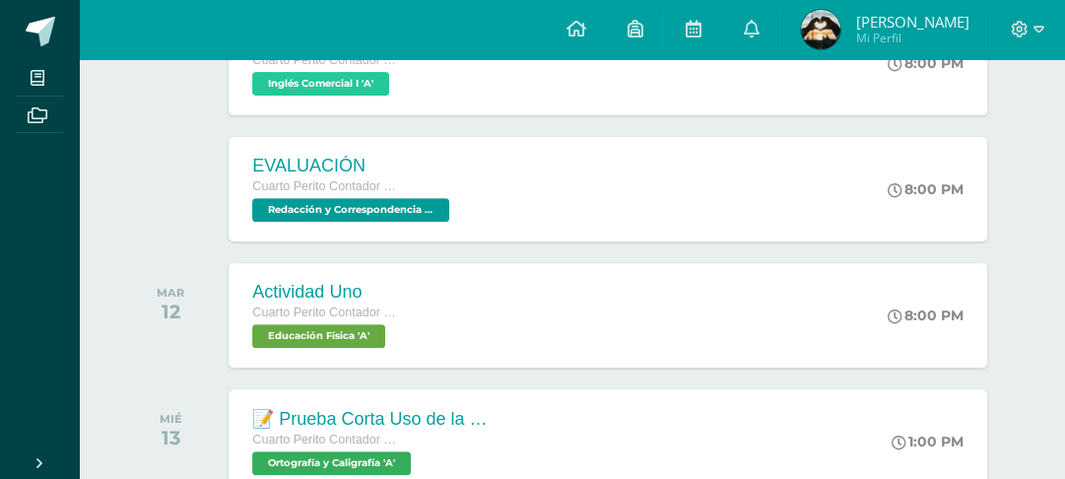
scroll to position [513, 0]
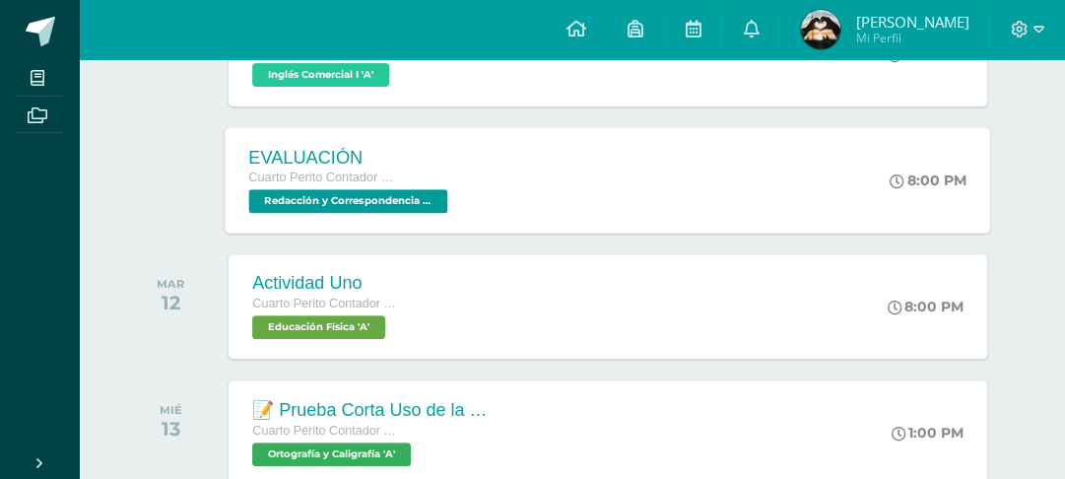
click at [849, 233] on div "EVALUACIÓN Cuarto Perito Contador con Orientación en Computación Redacción y Co…" at bounding box center [609, 179] width 766 height 105
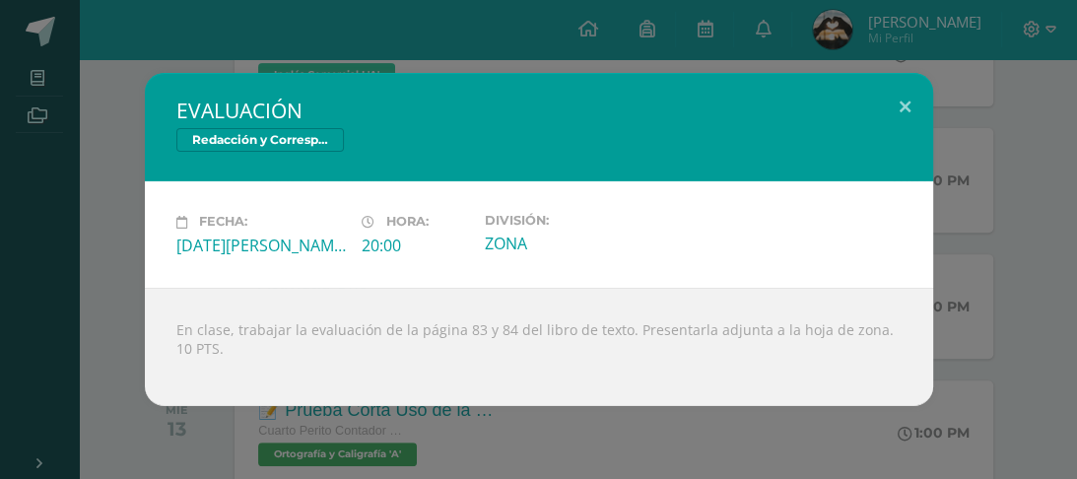
click at [1045, 245] on div "EVALUACIÓN Redacción y Correspondencia Mercantil Fecha: Lunes 11 de Agosto Hora…" at bounding box center [538, 239] width 1061 height 332
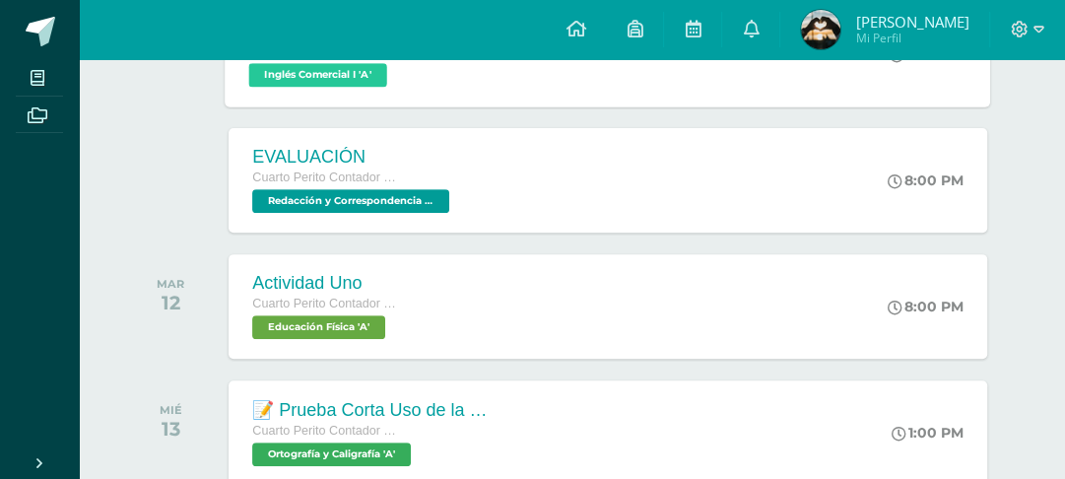
click at [871, 106] on div "READING TIME! Cuarto Perito Contador con Orientación en Computación Inglés Come…" at bounding box center [609, 53] width 766 height 105
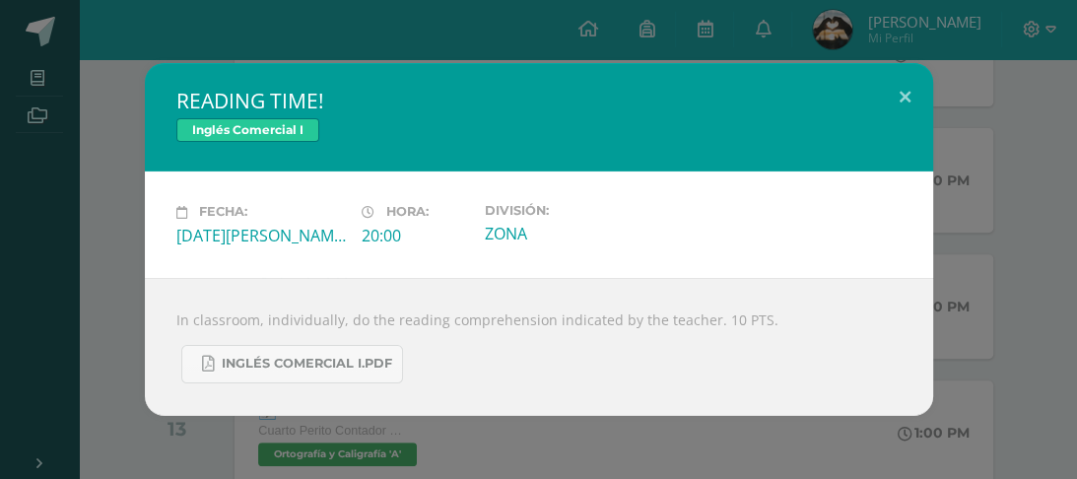
click at [989, 183] on div "READING TIME! Inglés Comercial I Fecha: Lunes 11 de Agosto Hora: 20:00 División…" at bounding box center [538, 239] width 1061 height 352
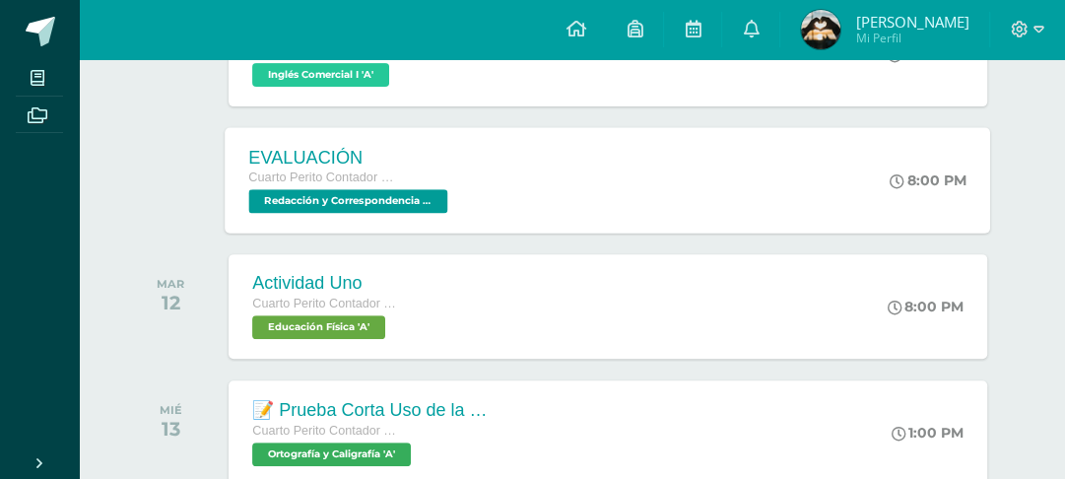
click at [730, 219] on div "EVALUACIÓN Cuarto Perito Contador con Orientación en Computación Redacción y Co…" at bounding box center [609, 179] width 766 height 105
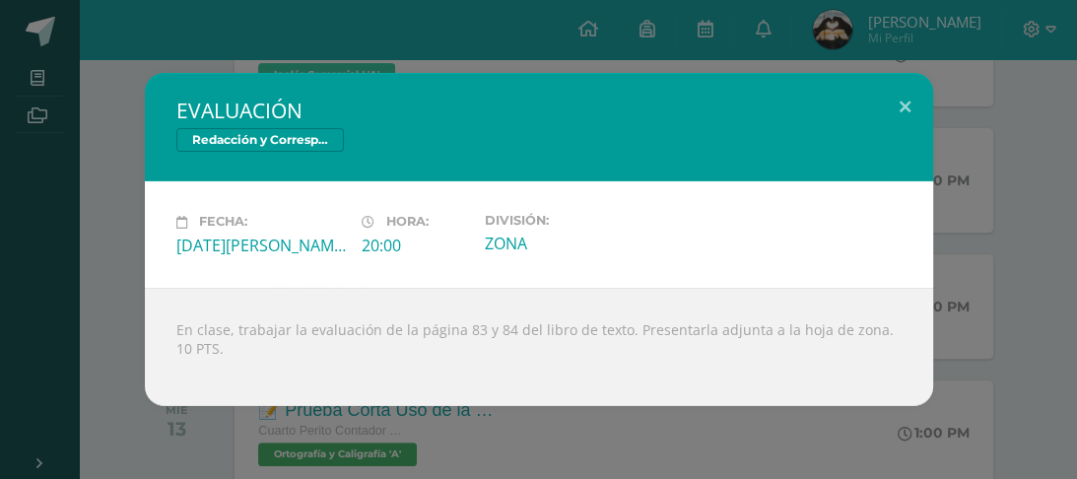
click at [1040, 151] on div "EVALUACIÓN Redacción y Correspondencia Mercantil Fecha: Lunes 11 de Agosto Hora…" at bounding box center [538, 239] width 1061 height 332
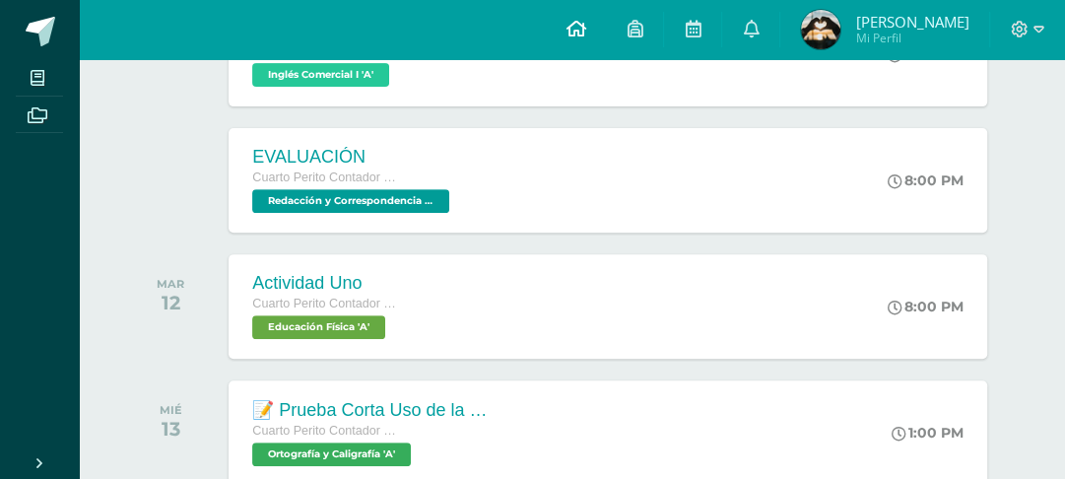
click at [585, 20] on icon at bounding box center [576, 29] width 20 height 18
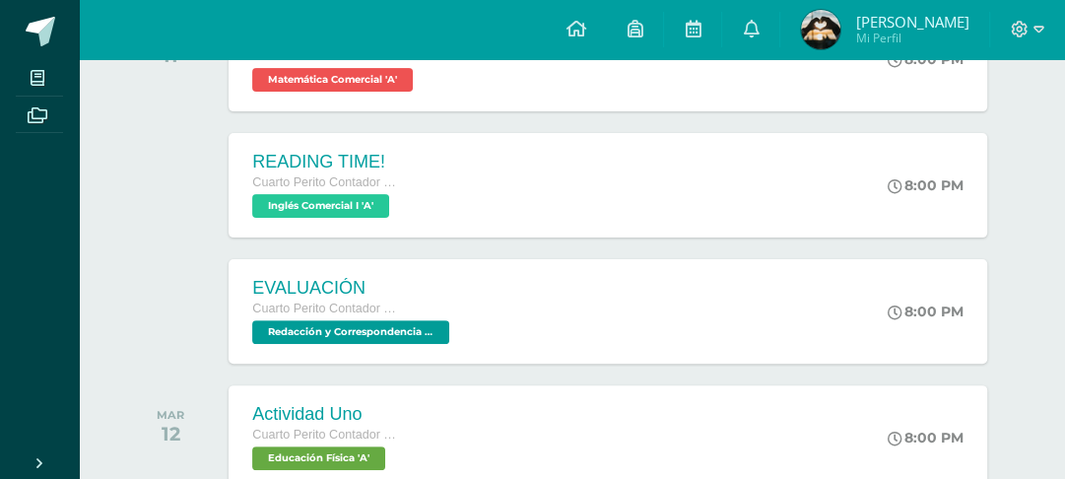
scroll to position [393, 0]
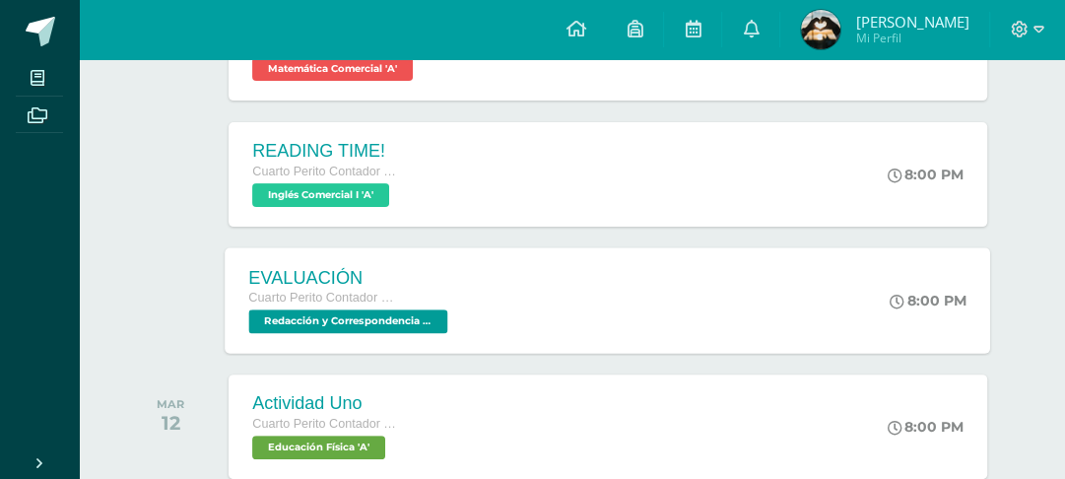
click at [673, 348] on div "EVALUACIÓN Cuarto Perito Contador con Orientación en Computación Redacción y Co…" at bounding box center [609, 299] width 766 height 105
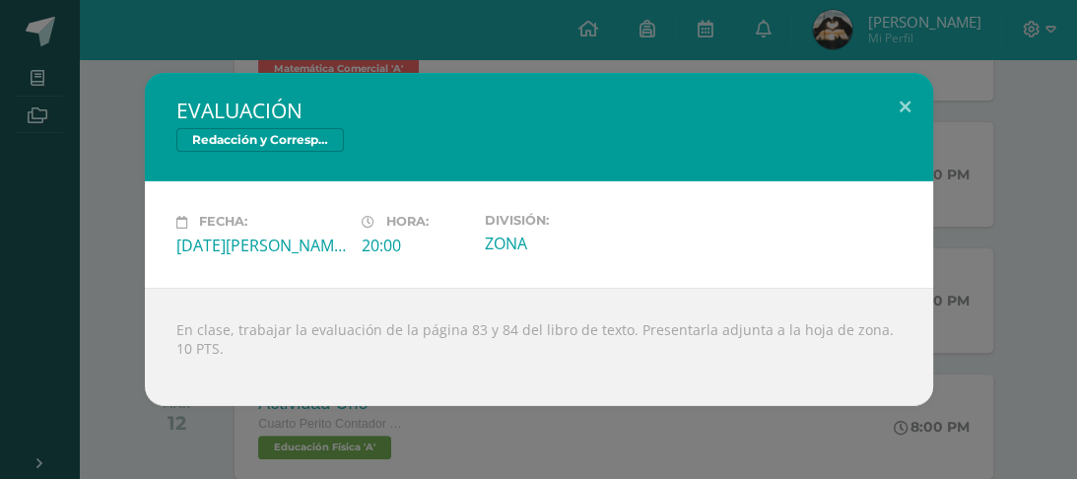
click at [997, 286] on div "EVALUACIÓN Redacción y Correspondencia Mercantil Fecha: Lunes 11 de Agosto Hora…" at bounding box center [538, 239] width 1061 height 332
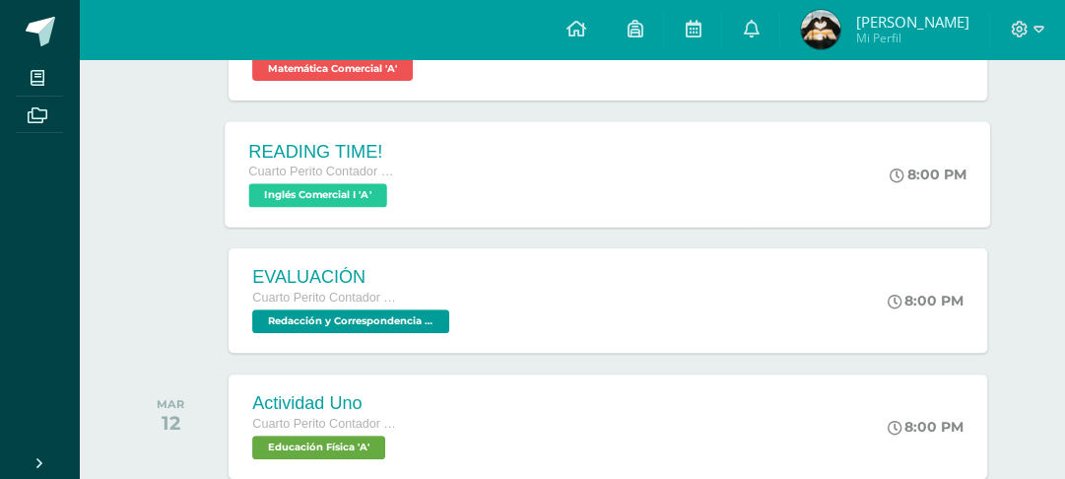
click at [879, 227] on div "READING TIME! Cuarto Perito Contador con Orientación en Computación Inglés Come…" at bounding box center [609, 173] width 766 height 105
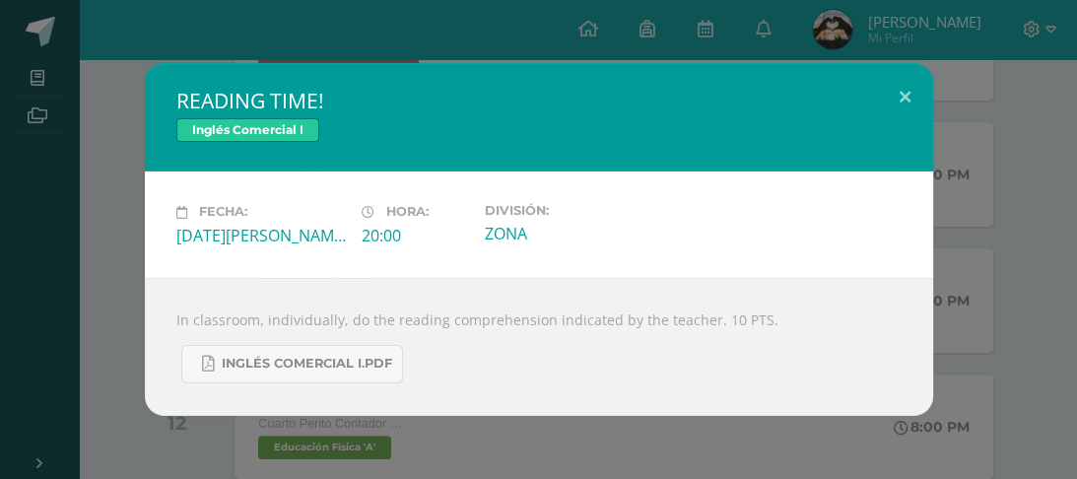
click at [1034, 197] on div "READING TIME! Inglés Comercial I Fecha: Lunes 11 de Agosto Hora: 20:00 División…" at bounding box center [538, 239] width 1061 height 352
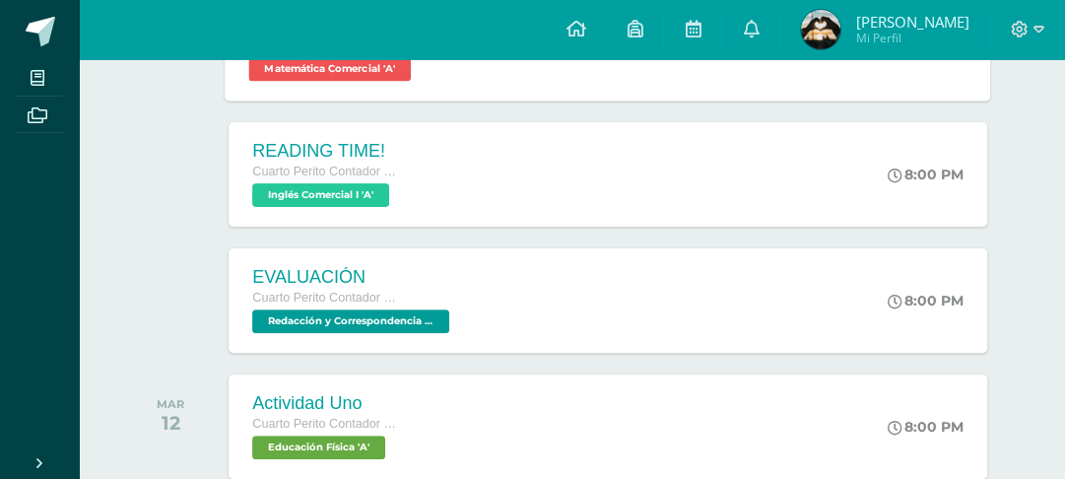
click at [932, 101] on div "8:00 PM" at bounding box center [939, 47] width 104 height 105
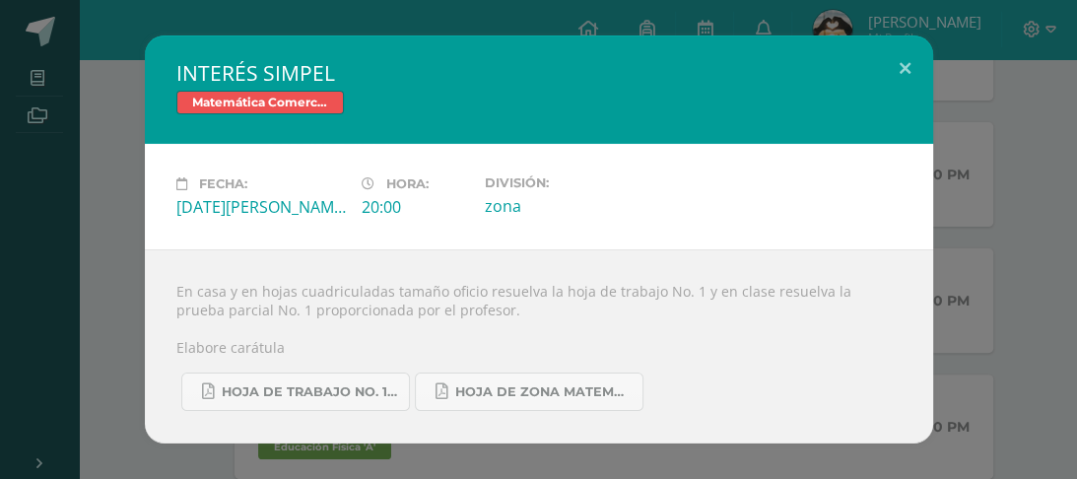
click at [1015, 196] on div "INTERÉS SIMPEL Matemática Comercial Fecha: Lunes 11 de Agosto Hora: 20:00 Divis…" at bounding box center [538, 239] width 1061 height 408
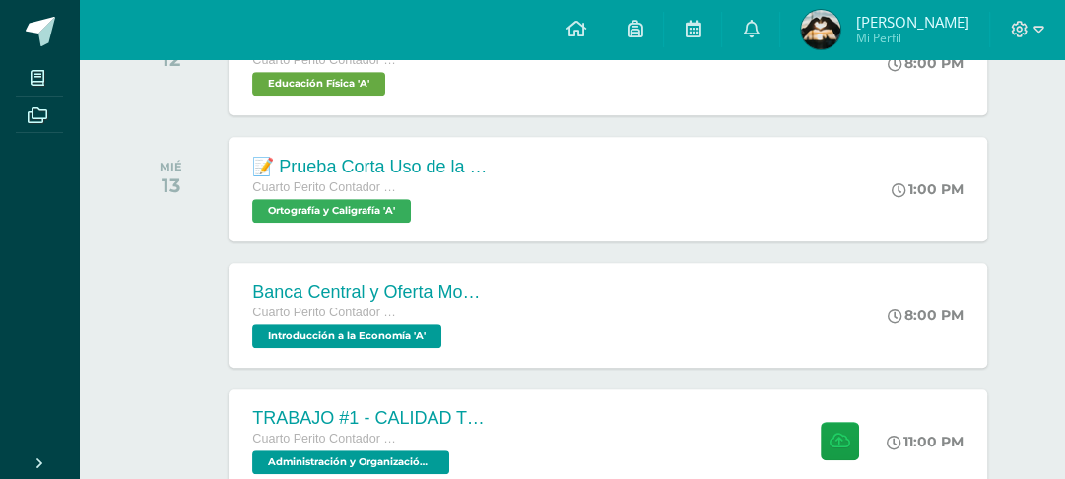
scroll to position [765, 0]
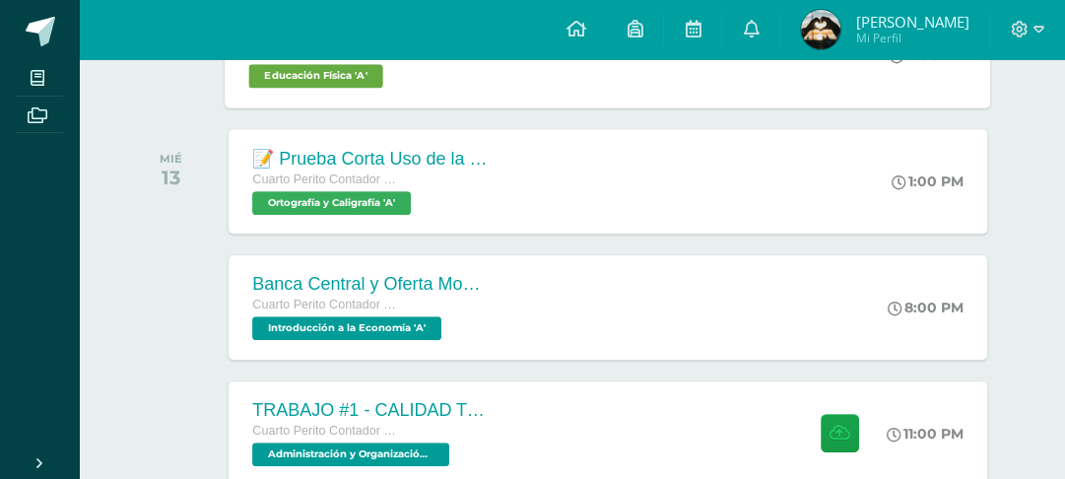
click at [906, 107] on div "8:00 PM" at bounding box center [939, 54] width 104 height 105
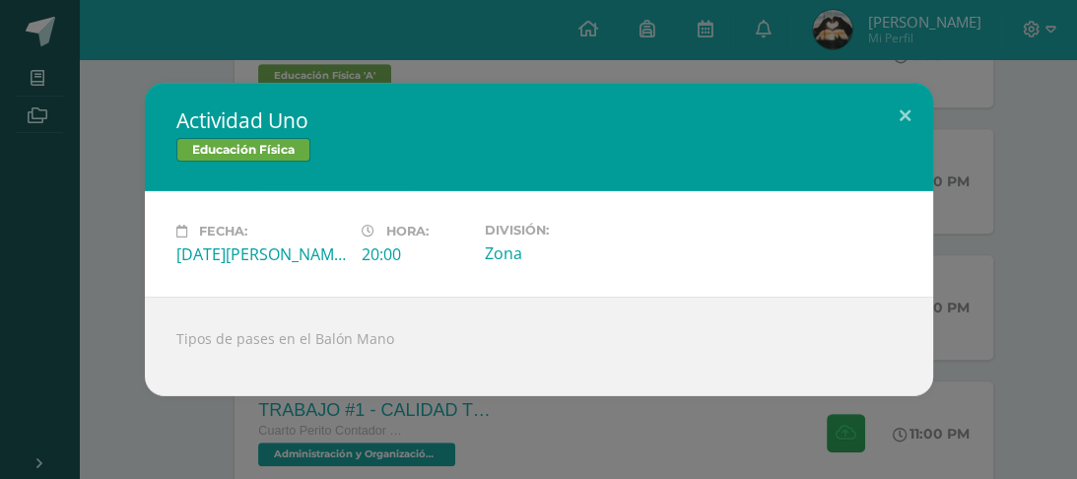
click at [1008, 177] on div "Actividad Uno Educación Física Fecha: Martes 12 de Agosto Hora: 20:00 División:…" at bounding box center [538, 239] width 1061 height 313
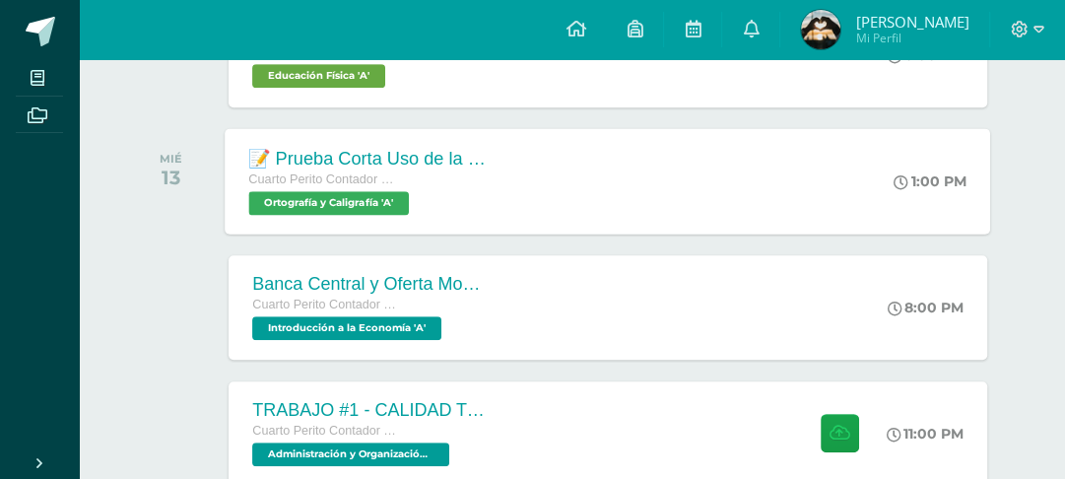
click at [950, 226] on div "1:00 PM" at bounding box center [941, 180] width 101 height 105
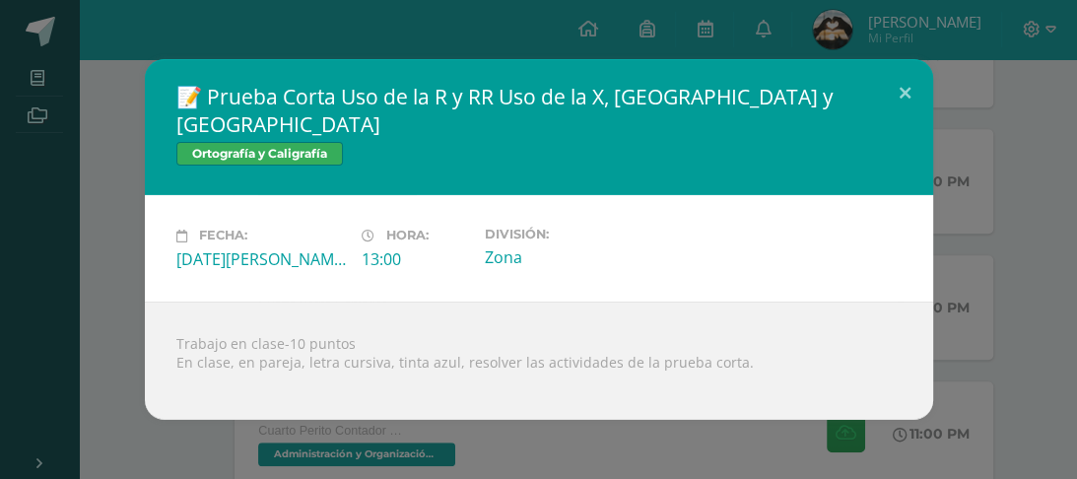
click at [985, 233] on div "📝 Prueba Corta Uso de la R y RR Uso de la X, MN y NM Ortografía y Caligrafía Fe…" at bounding box center [538, 239] width 1061 height 360
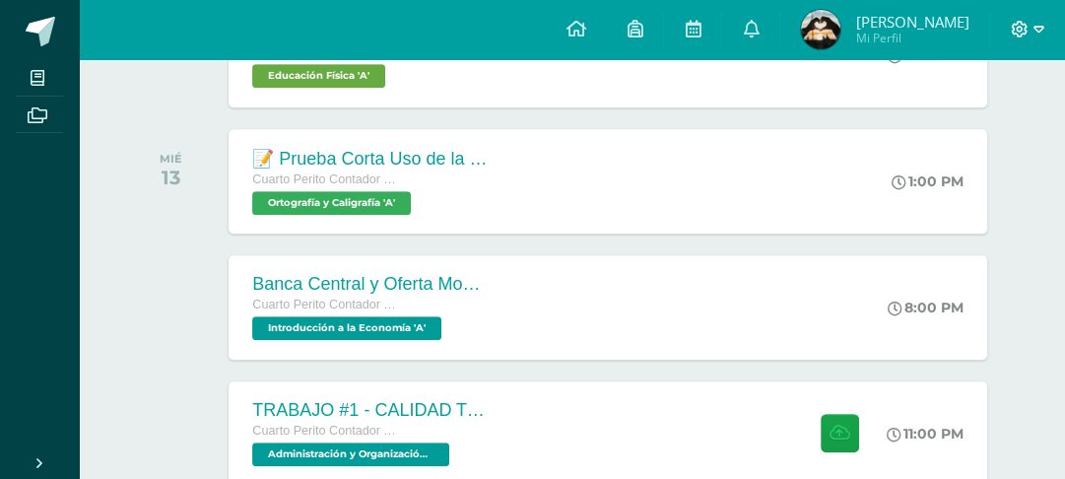
click at [1034, 38] on icon at bounding box center [1039, 30] width 11 height 18
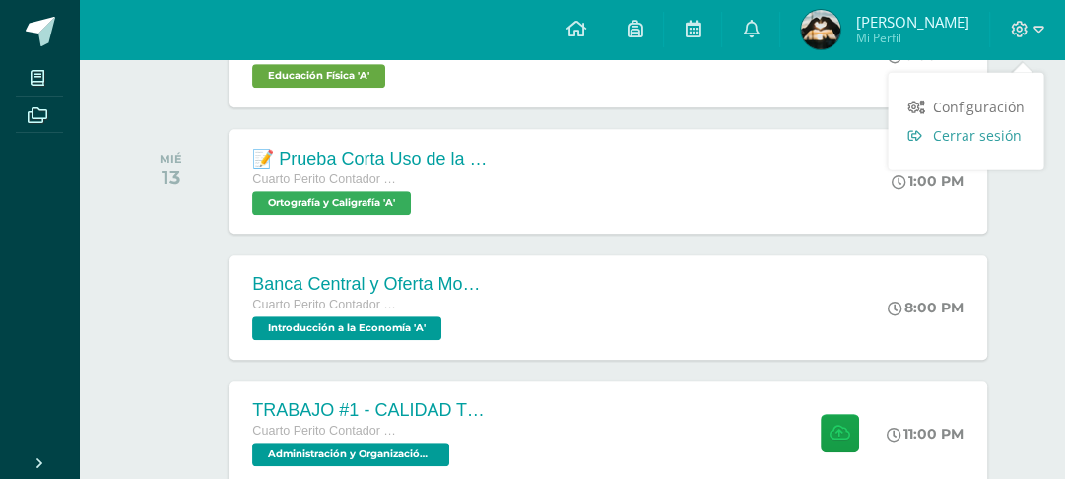
click at [987, 138] on span "Cerrar sesión" at bounding box center [976, 135] width 89 height 19
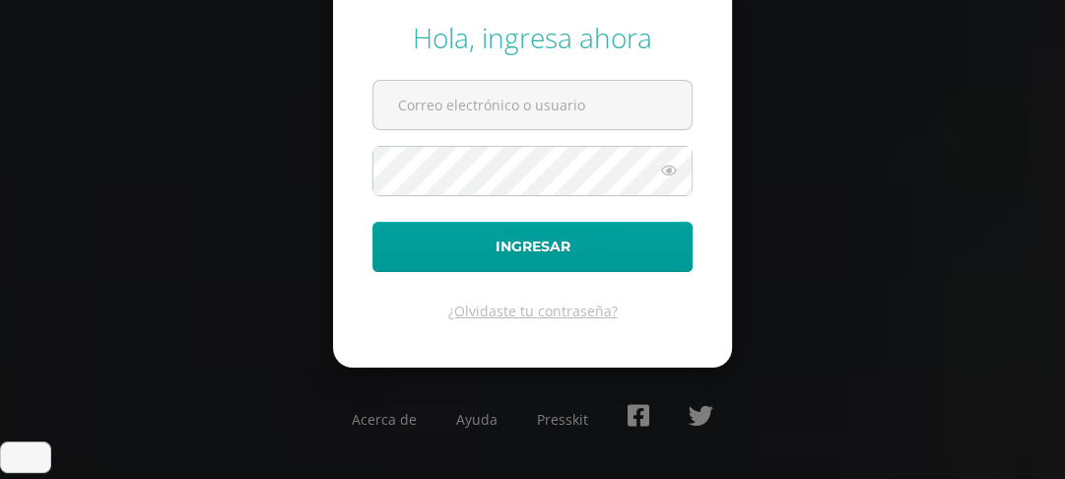
scroll to position [116, 0]
click at [597, 110] on input "125@laestrella.edu.gt" at bounding box center [532, 105] width 318 height 48
type input "642@laestrella.edu.gt"
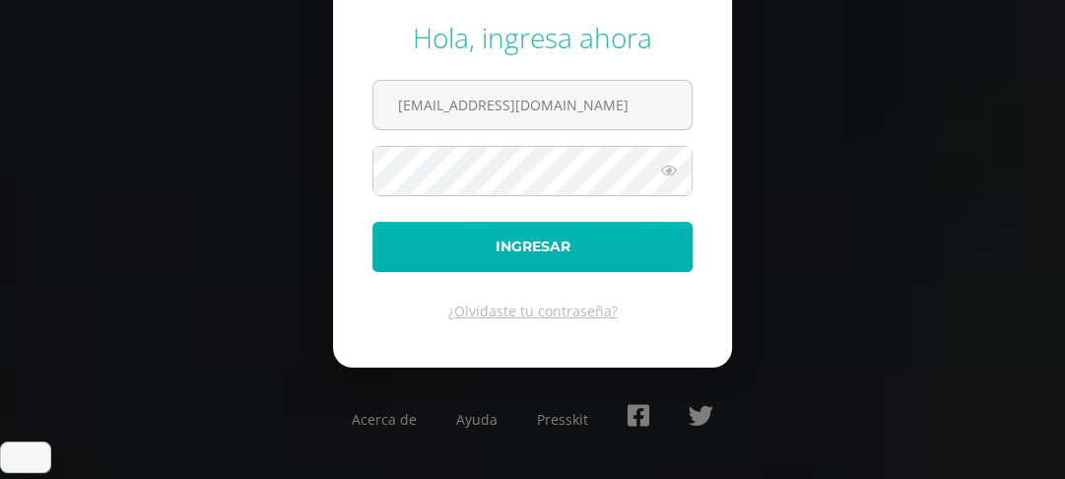
click at [526, 272] on button "Ingresar" at bounding box center [532, 247] width 320 height 50
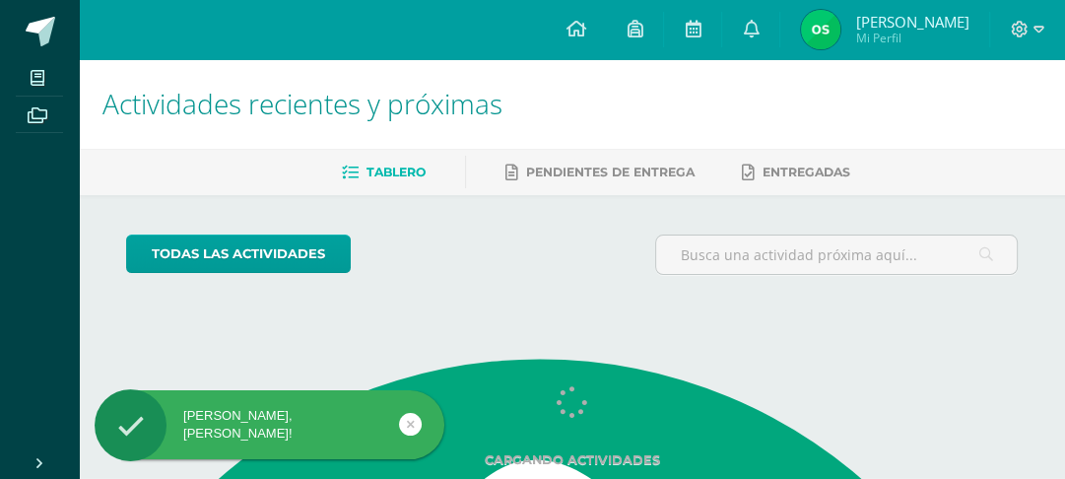
scroll to position [116, 0]
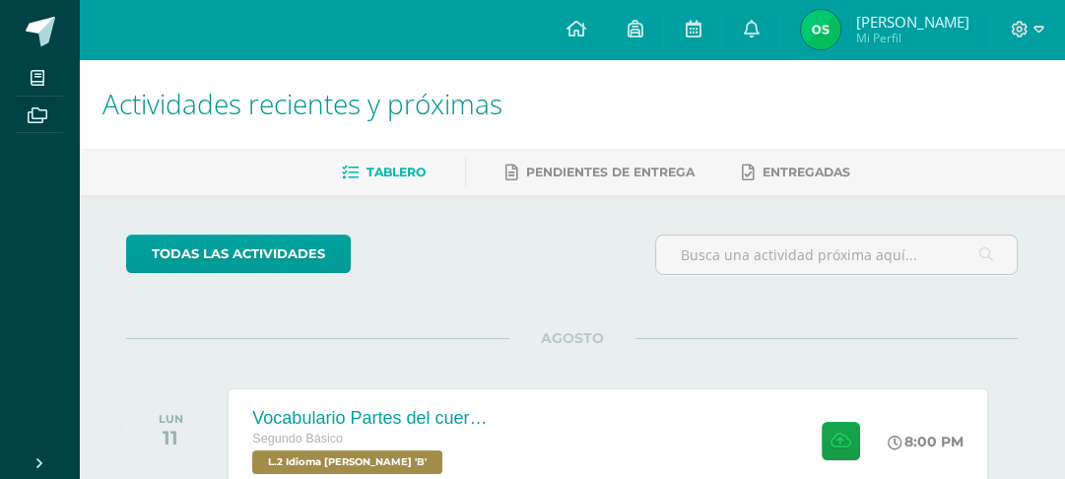
click at [97, 422] on link at bounding box center [85, 424] width 23 height 23
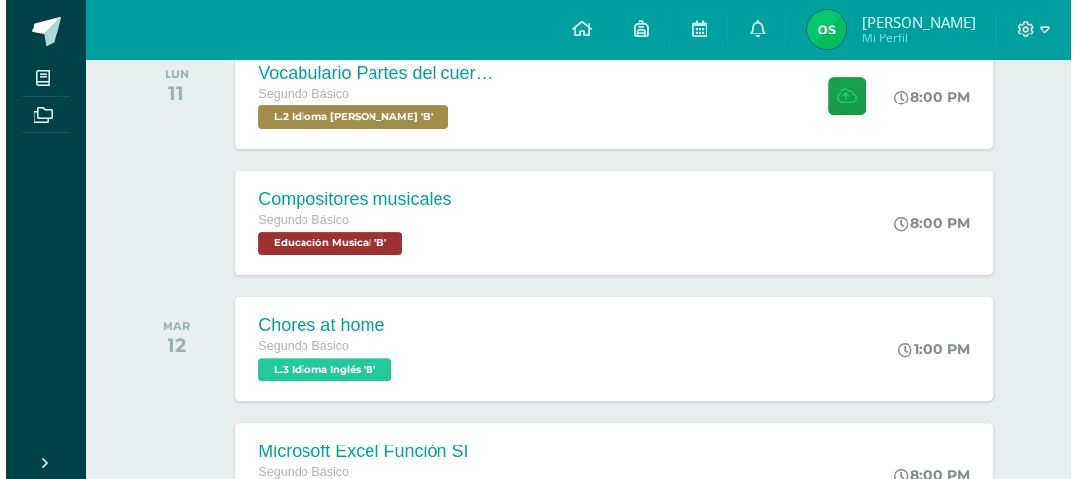
scroll to position [355, 0]
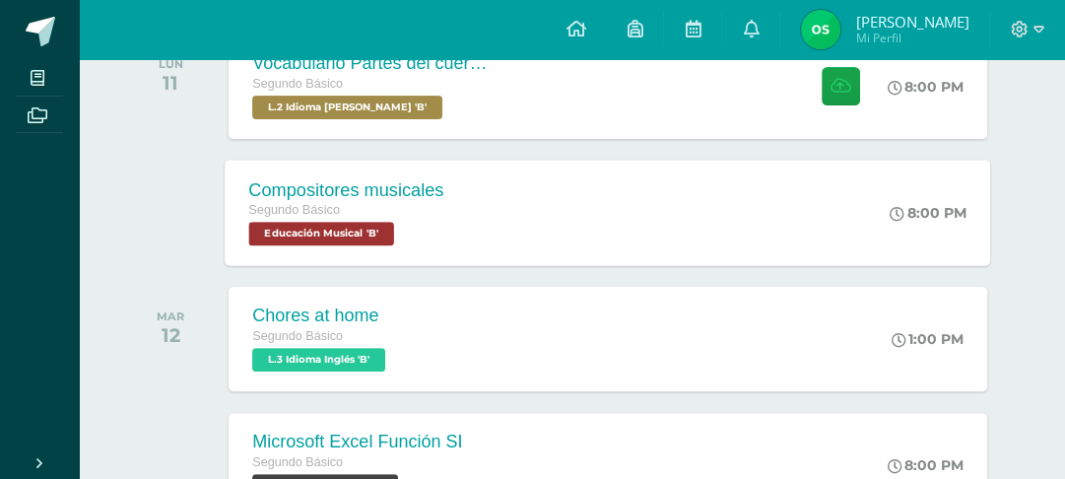
click at [927, 222] on div "8:00 PM" at bounding box center [929, 213] width 77 height 18
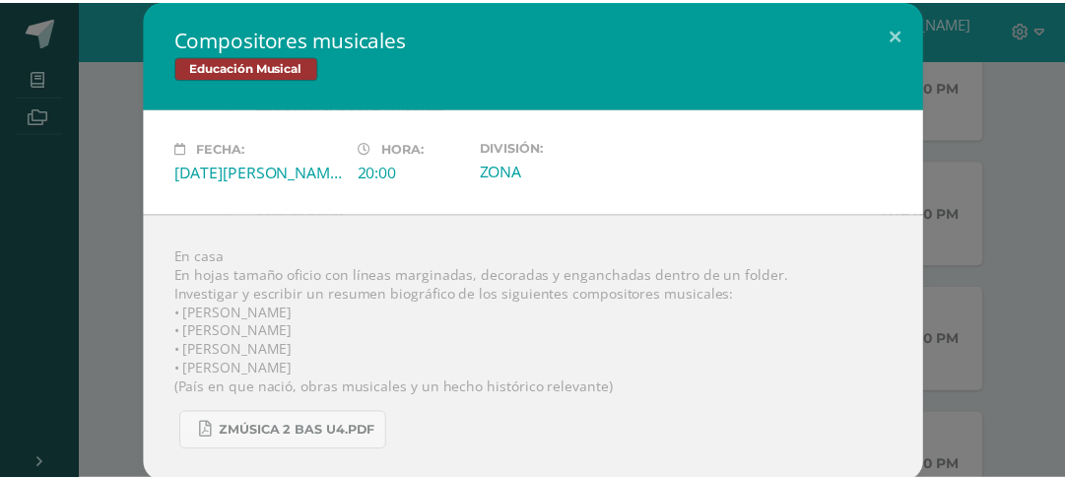
scroll to position [88, 0]
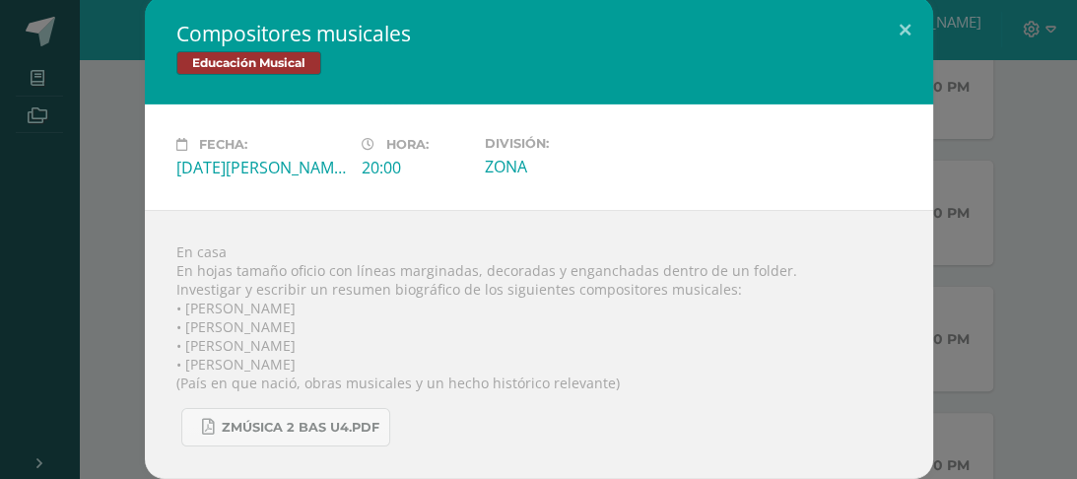
click at [1014, 185] on div "Compositores musicales Educación Musical Fecha: Lunes 11 de Agosto Hora: 20:00 …" at bounding box center [538, 237] width 1061 height 483
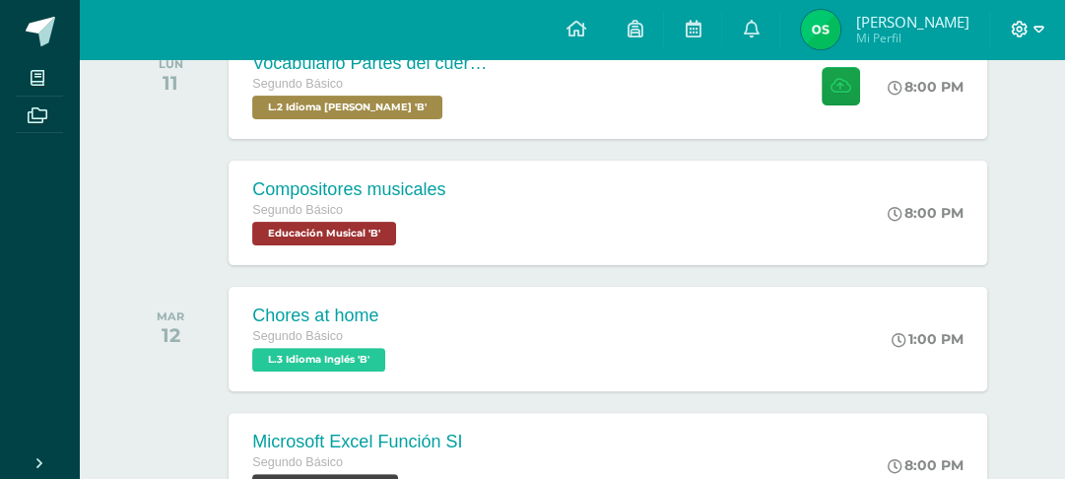
click at [1012, 34] on icon at bounding box center [1020, 29] width 17 height 17
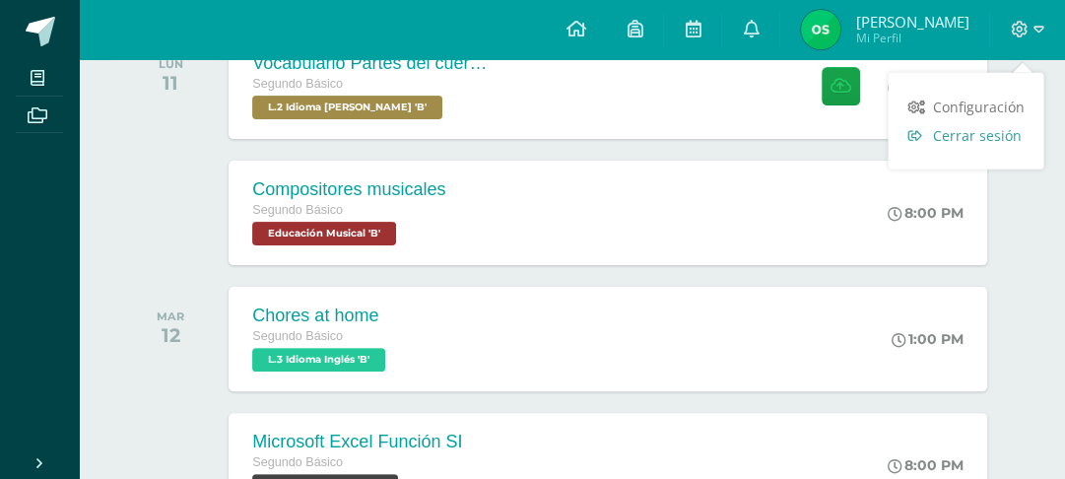
click at [992, 149] on link "Cerrar sesión" at bounding box center [966, 135] width 156 height 29
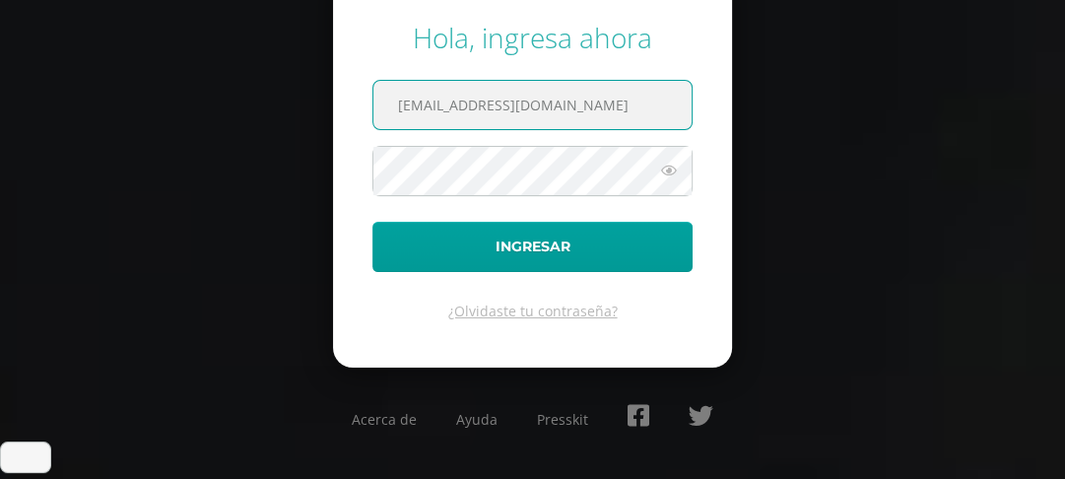
click at [670, 113] on input "[EMAIL_ADDRESS][DOMAIN_NAME]" at bounding box center [532, 105] width 318 height 48
type input "125@laestrella.edu.gt"
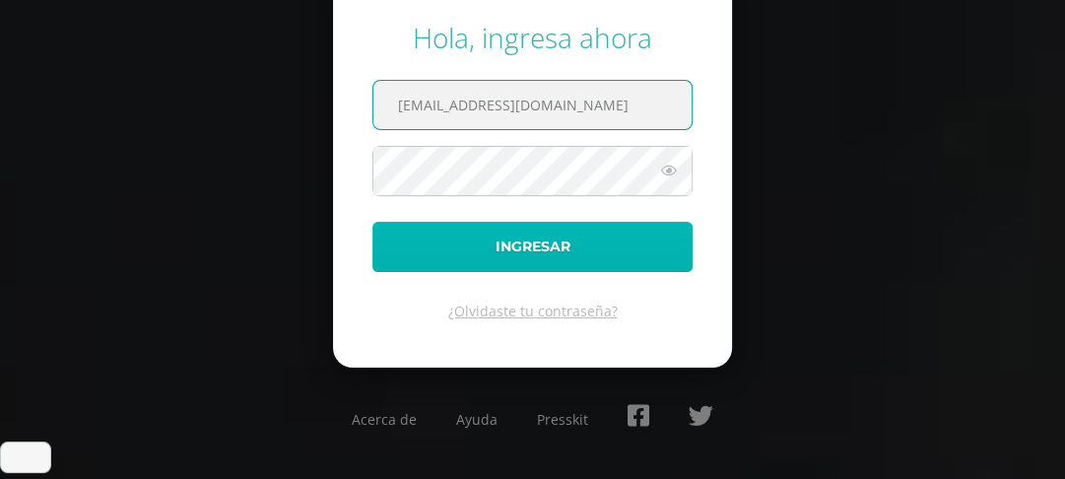
click at [519, 272] on button "Ingresar" at bounding box center [532, 247] width 320 height 50
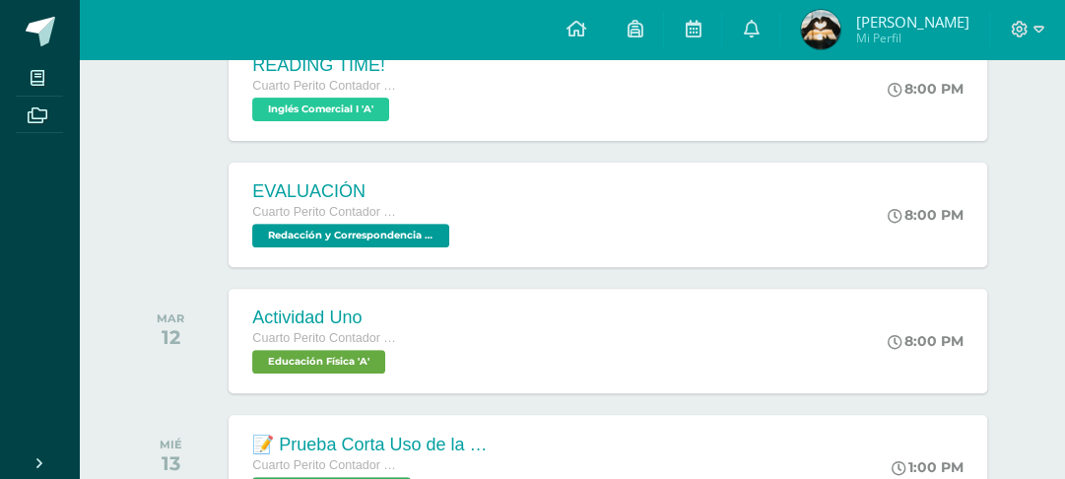
scroll to position [521, 0]
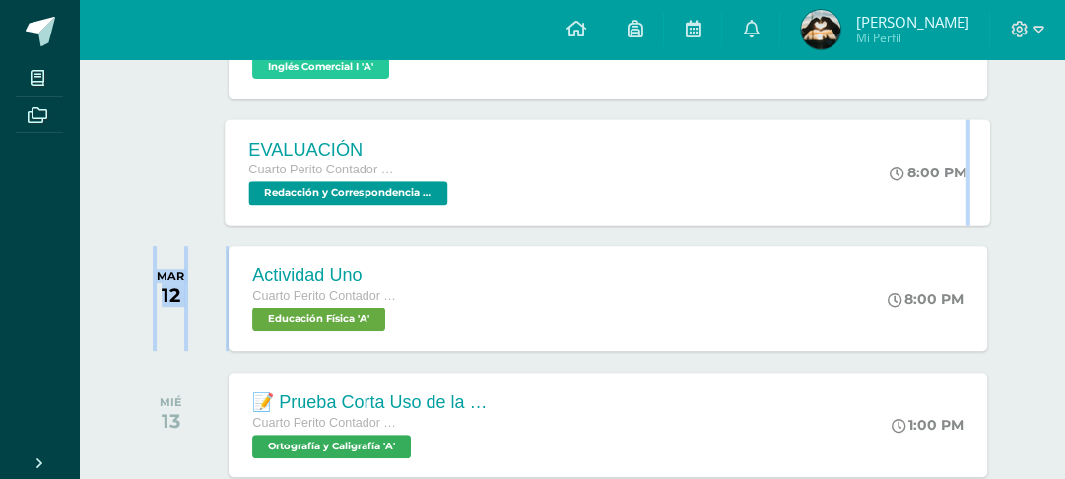
type textarea "[DATE]"
click at [944, 278] on div "AGOSTO LUN 11 INTERÉS SIMPEL Cuarto Perito Contador con Orientación en Computac…" at bounding box center [572, 211] width 892 height 789
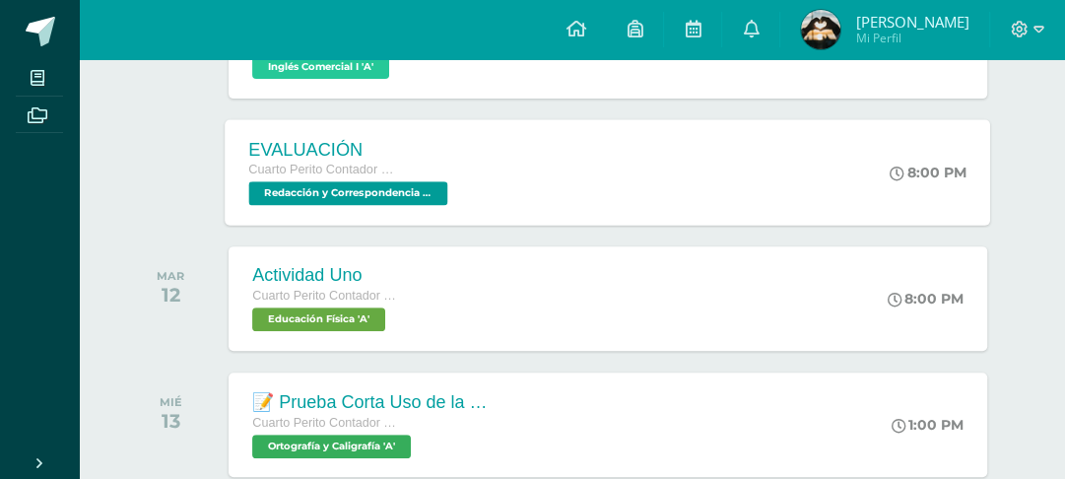
click at [934, 225] on div "8:00 PM" at bounding box center [939, 171] width 104 height 105
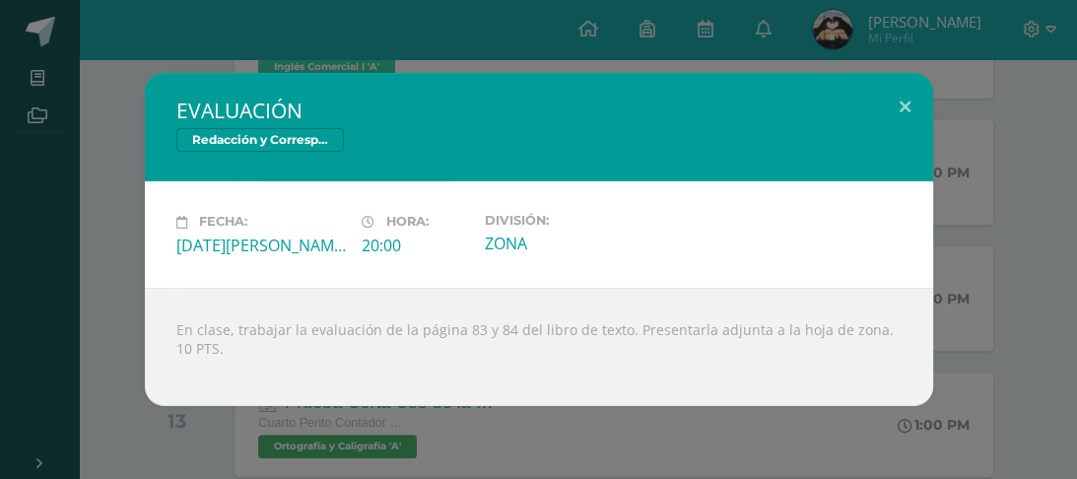
click at [1024, 230] on div "EVALUACIÓN Redacción y Correspondencia Mercantil Fecha: Lunes 11 de Agosto Hora…" at bounding box center [538, 239] width 1061 height 332
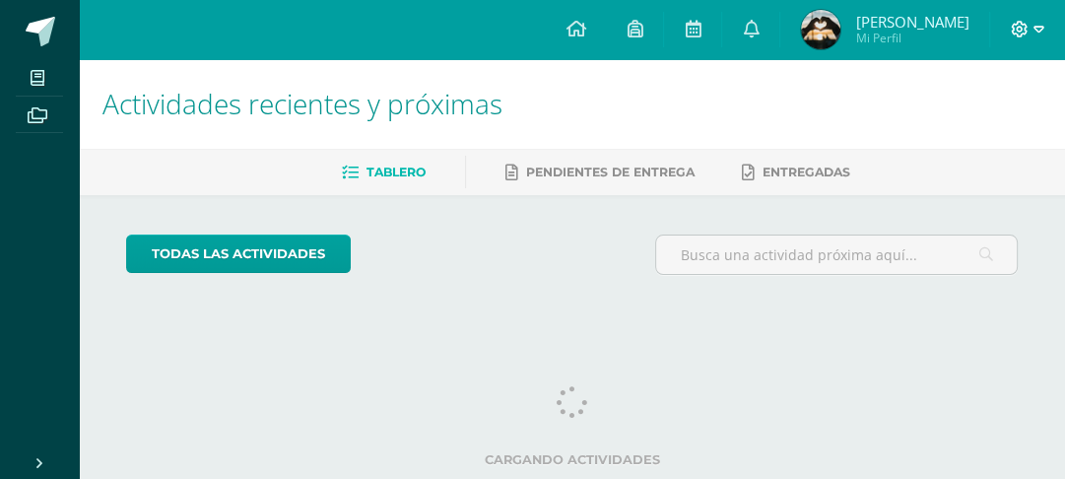
click at [1018, 33] on icon at bounding box center [1020, 30] width 18 height 18
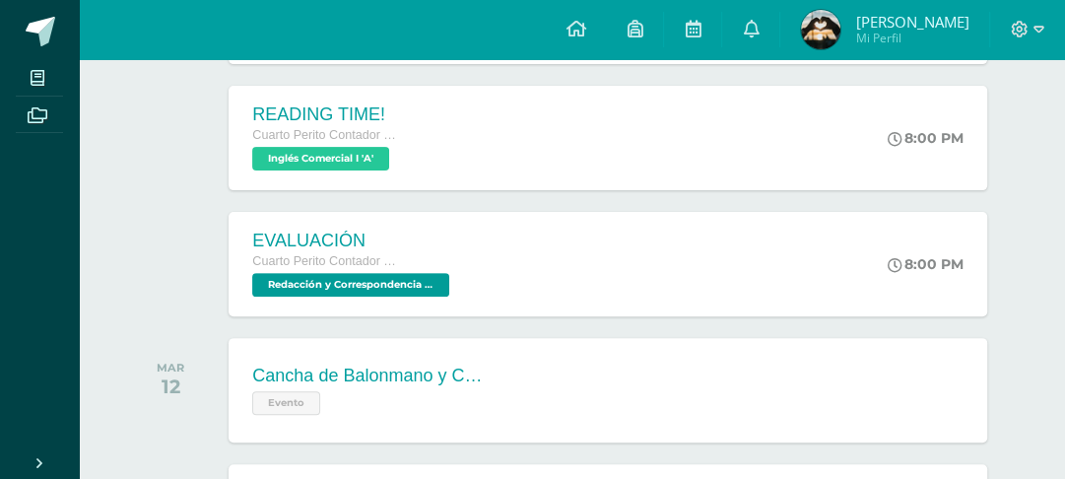
scroll to position [433, 0]
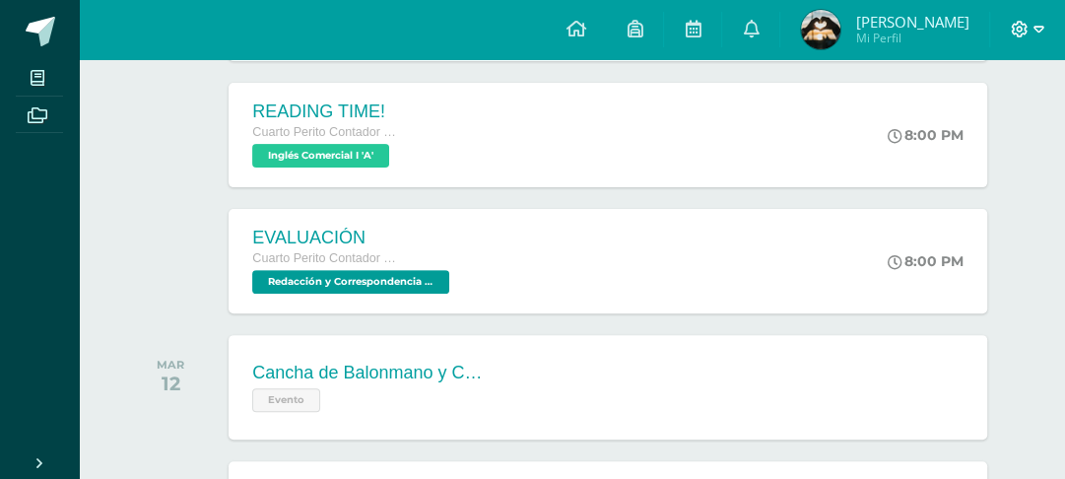
click at [1003, 34] on div at bounding box center [1027, 29] width 75 height 59
click at [1021, 24] on icon at bounding box center [1020, 30] width 18 height 18
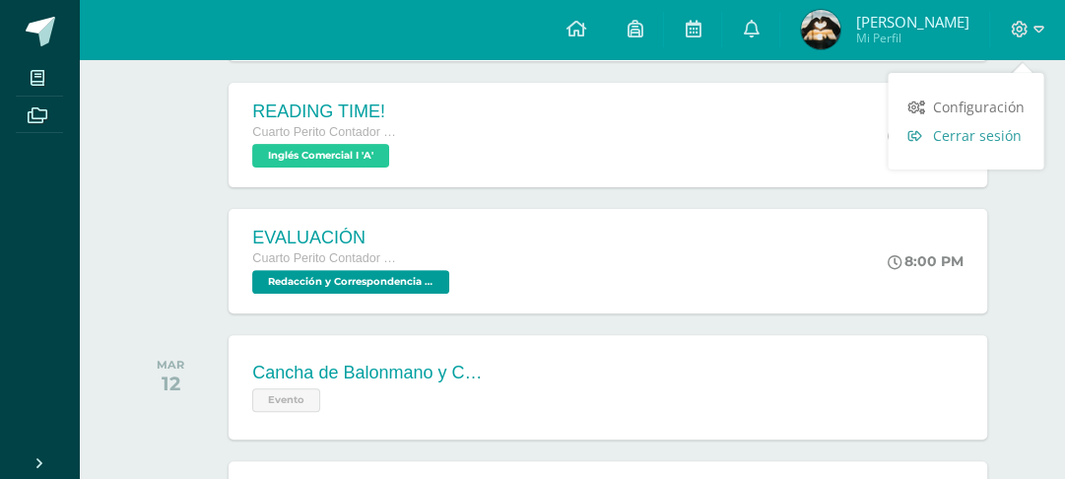
click at [971, 145] on span "Cerrar sesión" at bounding box center [976, 135] width 89 height 19
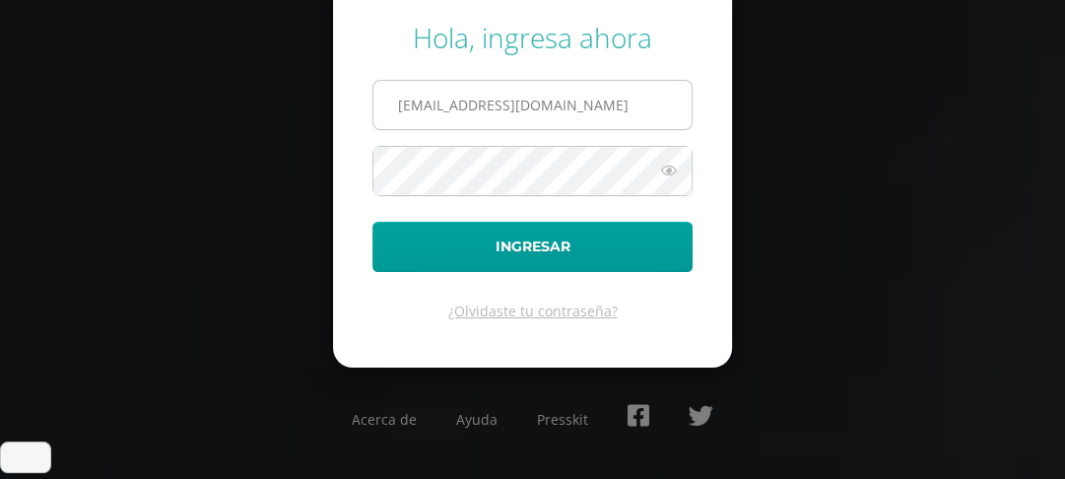
click at [583, 127] on input "[EMAIL_ADDRESS][DOMAIN_NAME]" at bounding box center [532, 105] width 318 height 48
type input "[EMAIL_ADDRESS][DOMAIN_NAME]"
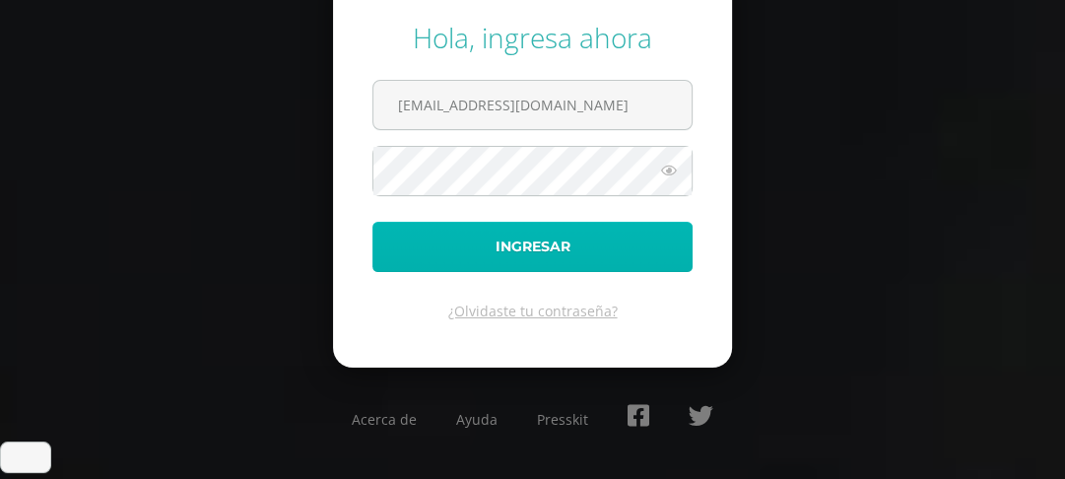
click at [525, 254] on button "Ingresar" at bounding box center [532, 247] width 320 height 50
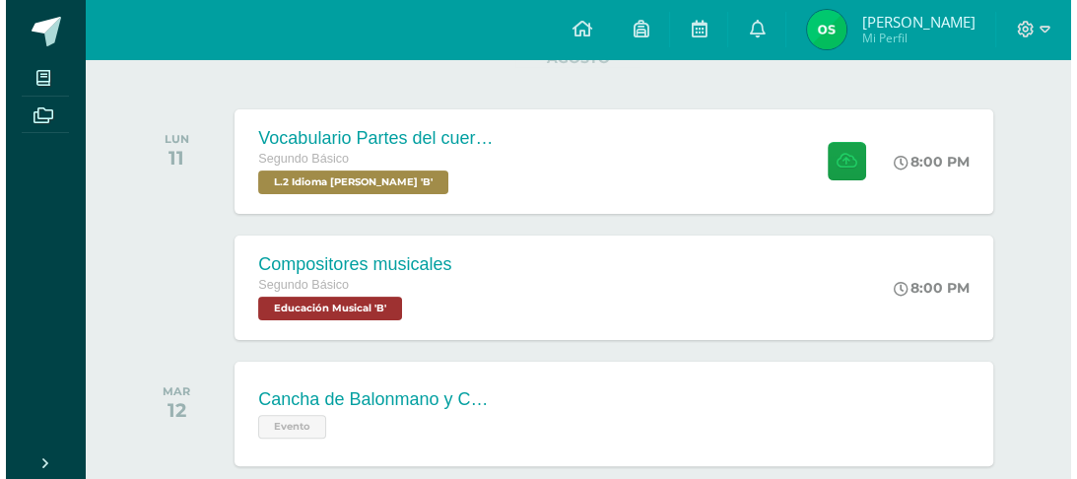
scroll to position [335, 0]
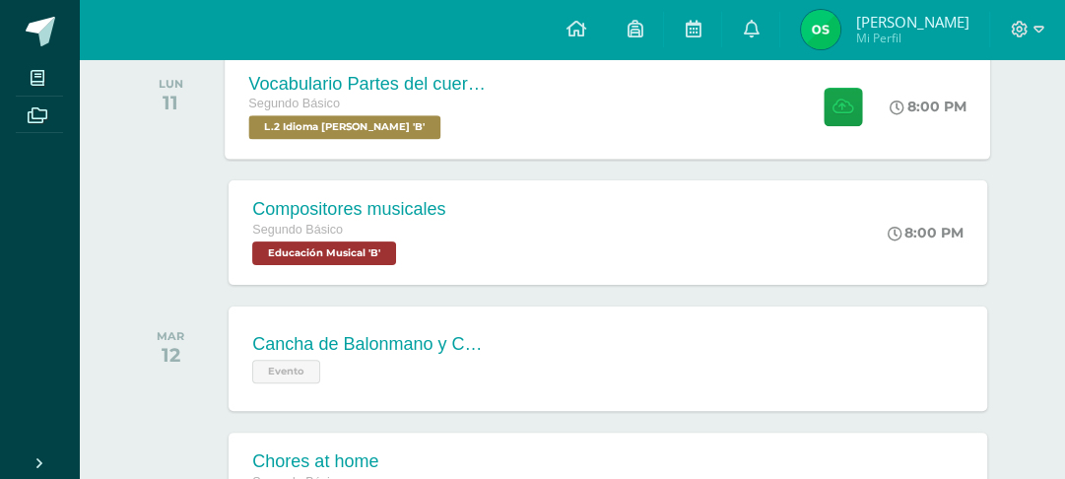
click at [930, 159] on div "8:00 PM" at bounding box center [939, 105] width 104 height 105
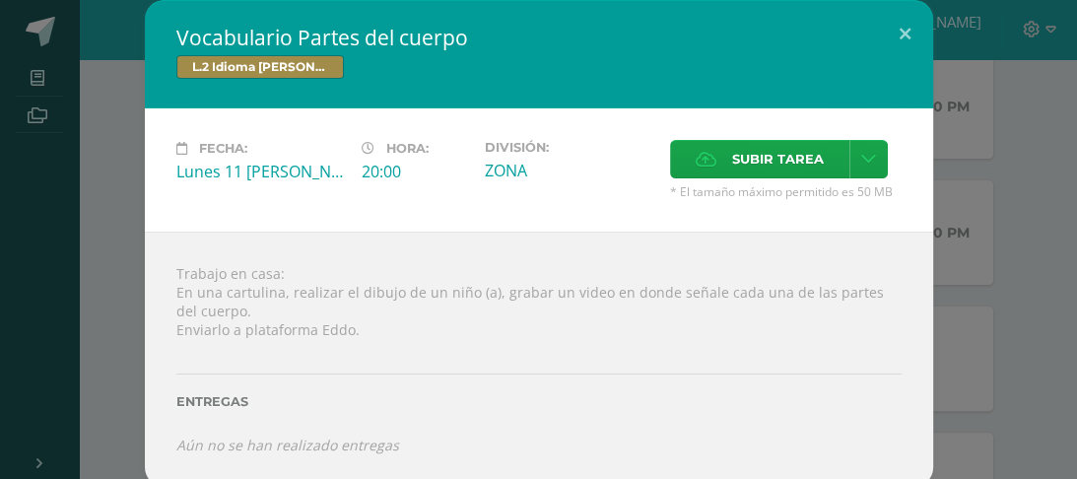
click at [784, 169] on span "Subir tarea" at bounding box center [778, 159] width 92 height 36
click at [0, 0] on input "Subir tarea" at bounding box center [0, 0] width 0 height 0
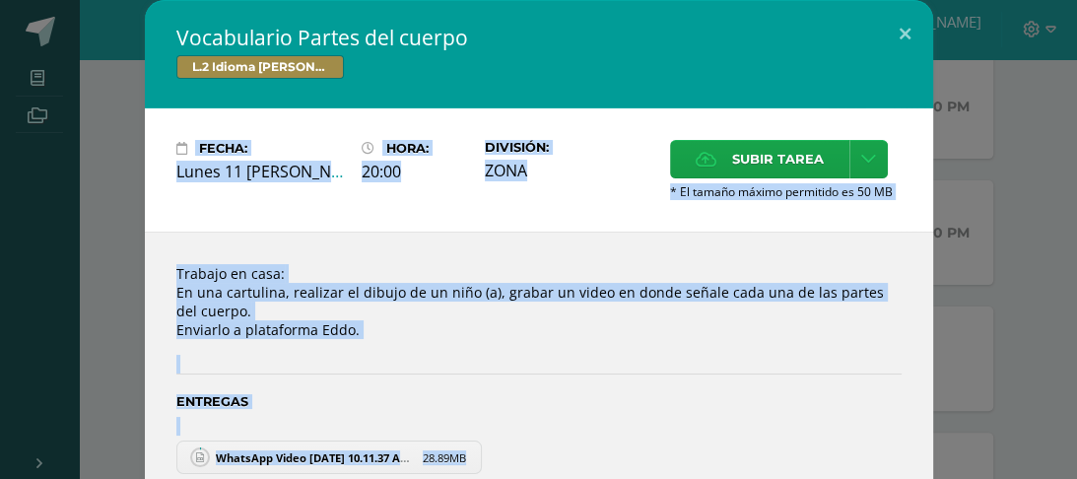
drag, startPoint x: 1063, startPoint y: 50, endPoint x: 1052, endPoint y: 97, distance: 47.6
type textarea "FECHA: Lunes 11 [PERSON_NAME] HORA: 20:00 DIVISIÓN: ZONA SUBIR TAREA * El tamañ…"
click at [1052, 97] on div "Vocabulario Partes del cuerpo L.2 Idioma [PERSON_NAME] Fecha: Lunes 11 [PERSON_…" at bounding box center [538, 239] width 1077 height 479
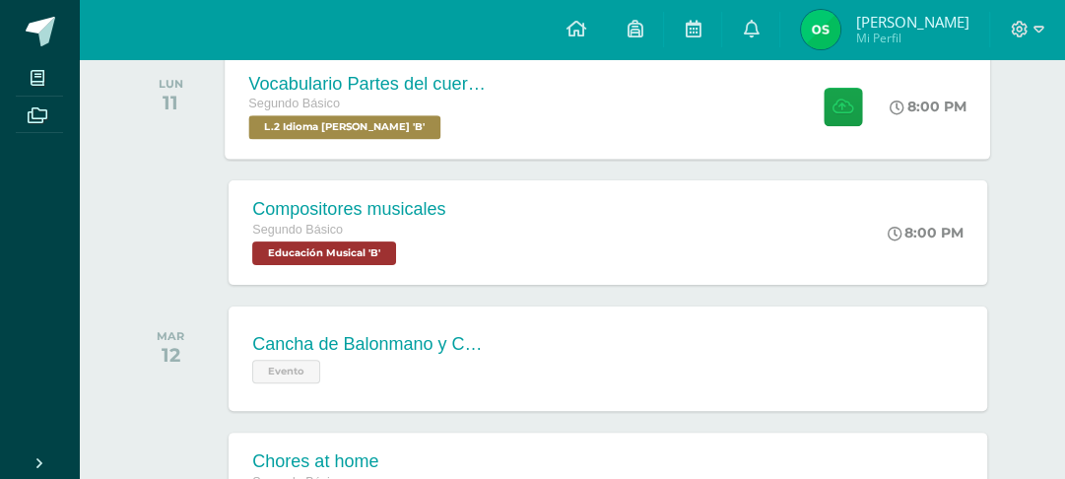
click at [878, 135] on div at bounding box center [838, 105] width 97 height 105
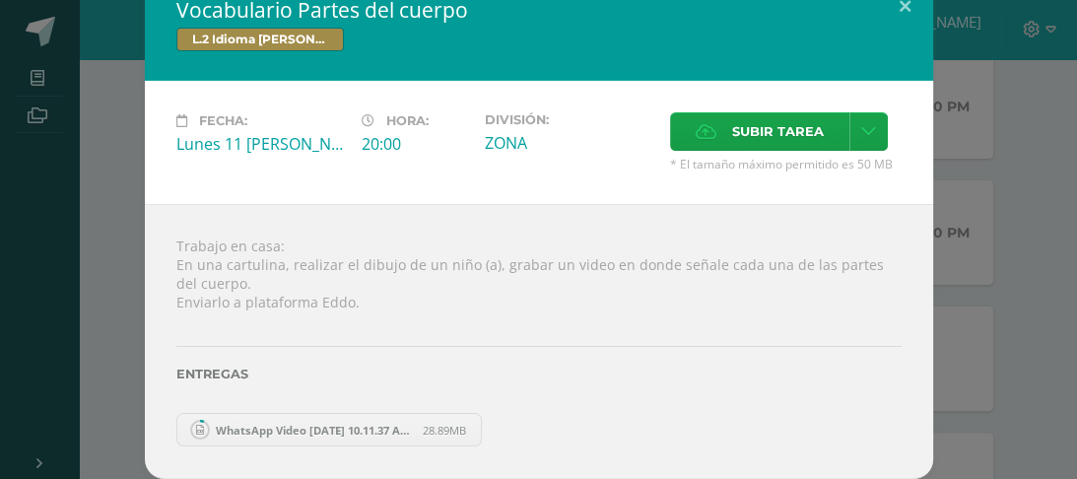
scroll to position [115, 0]
